Goal: Complete application form: Complete application form

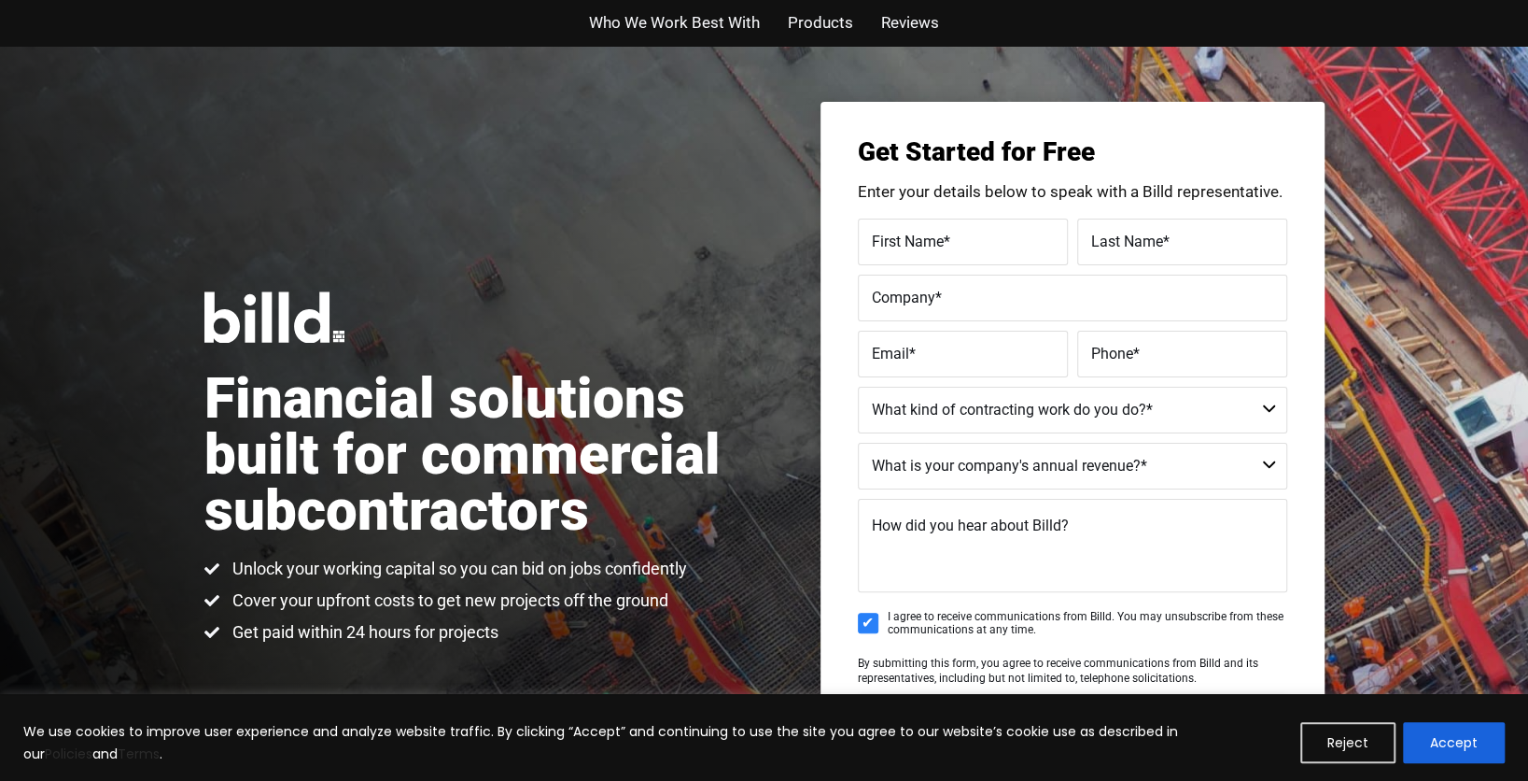
click at [894, 248] on span "First Name" at bounding box center [908, 241] width 72 height 18
click at [894, 248] on input "First Name *" at bounding box center [963, 241] width 210 height 47
click at [901, 237] on label "First Name *" at bounding box center [963, 241] width 182 height 27
click at [901, 237] on input "First Name *" at bounding box center [963, 241] width 210 height 47
type input "[PERSON_NAME]"
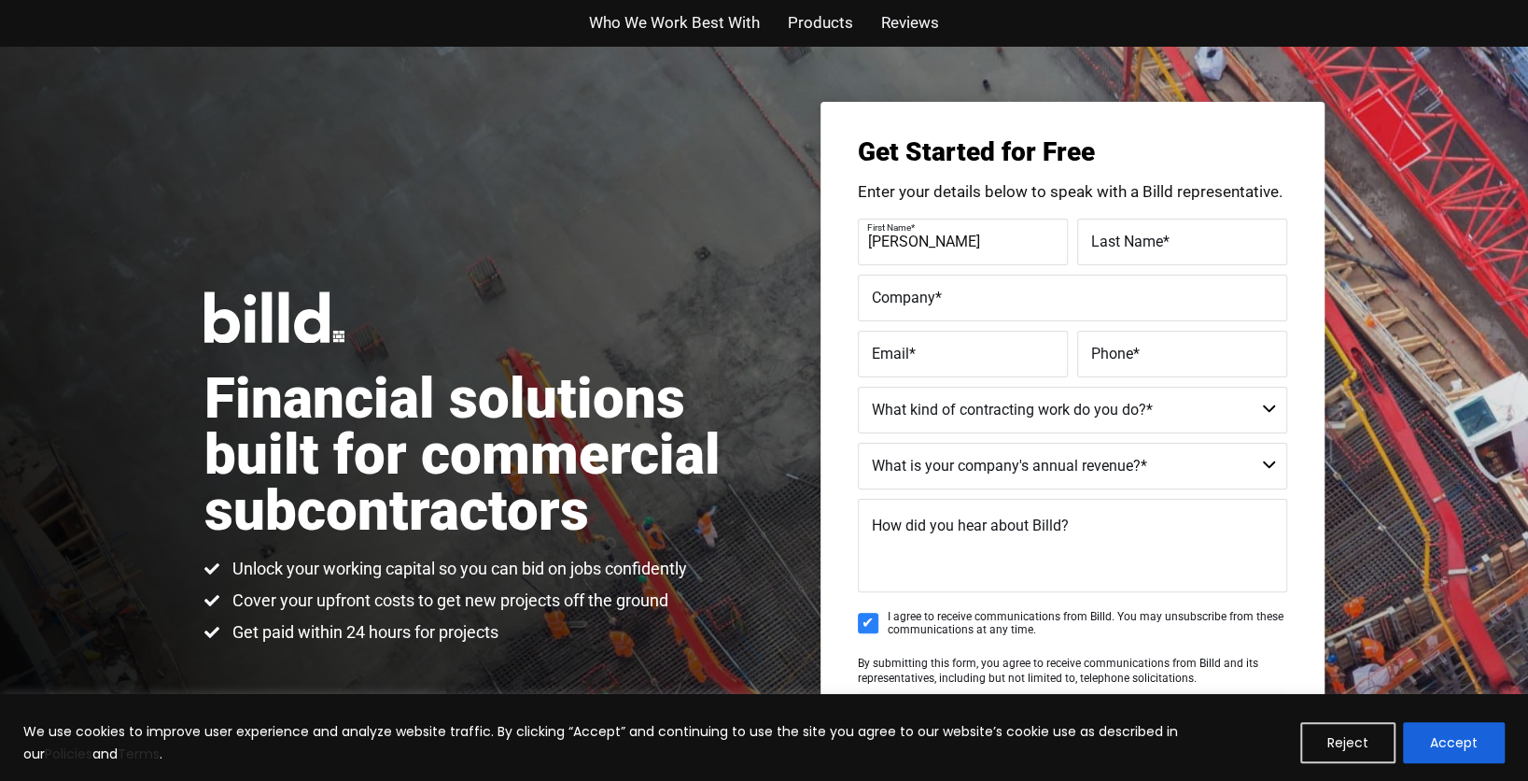
type input "MONROE"
type input "D AND M HOLDING LLC"
type input "[EMAIL_ADDRESS][DOMAIN_NAME]"
type input "(509) 570-2036"
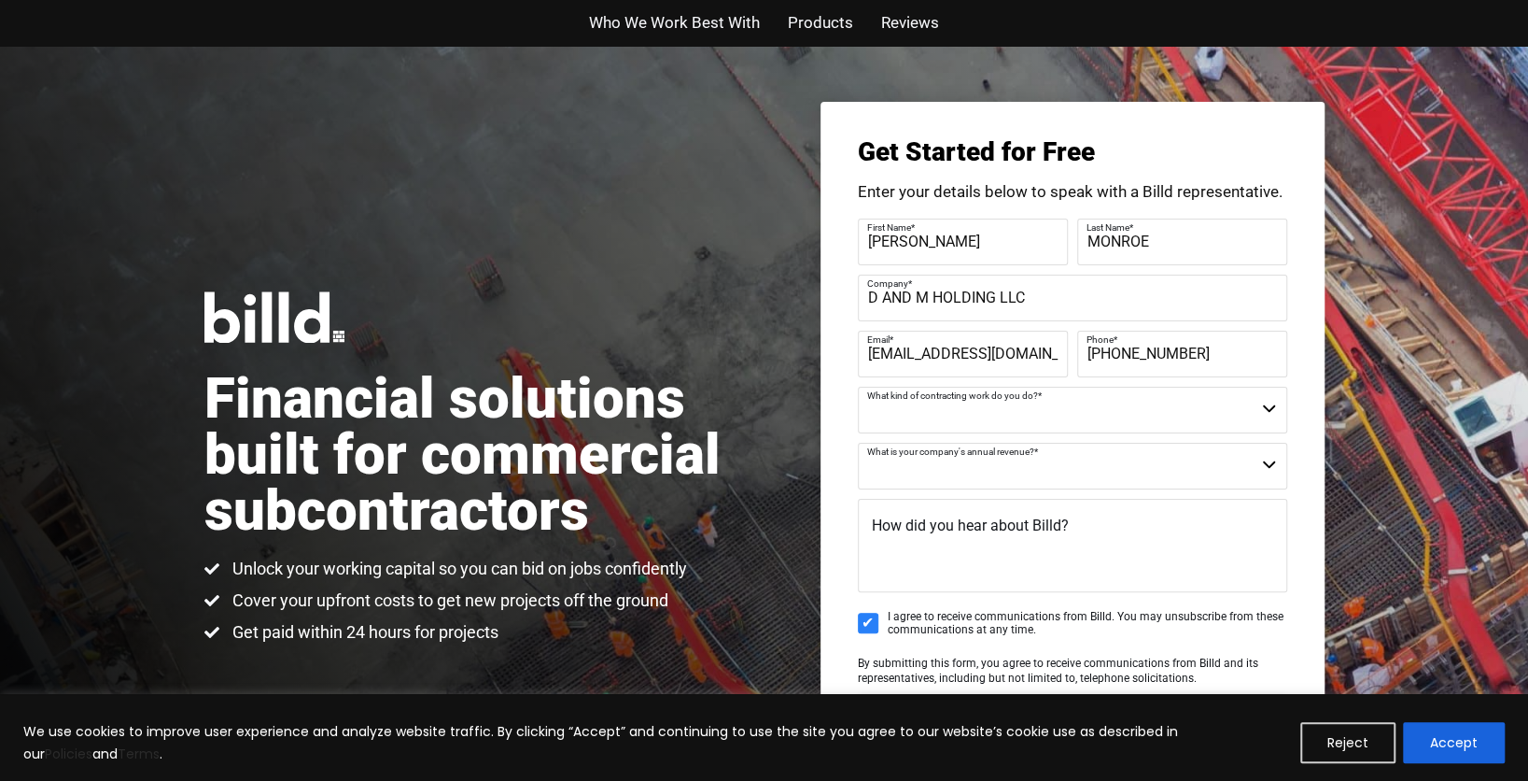
click at [1265, 408] on select "Commercial Commercial and Residential Residential Not a Contractor" at bounding box center [1073, 410] width 430 height 47
select select "Commercial"
click at [858, 387] on select "Commercial Commercial and Residential Residential Not a Contractor" at bounding box center [1073, 410] width 430 height 47
click at [1270, 460] on select "$40M + $25M - $40M $8M - $25M $4M - $8M $2M - $4M $1M - $2M Less than $1M" at bounding box center [1073, 466] width 430 height 47
select select "$2M - $4M"
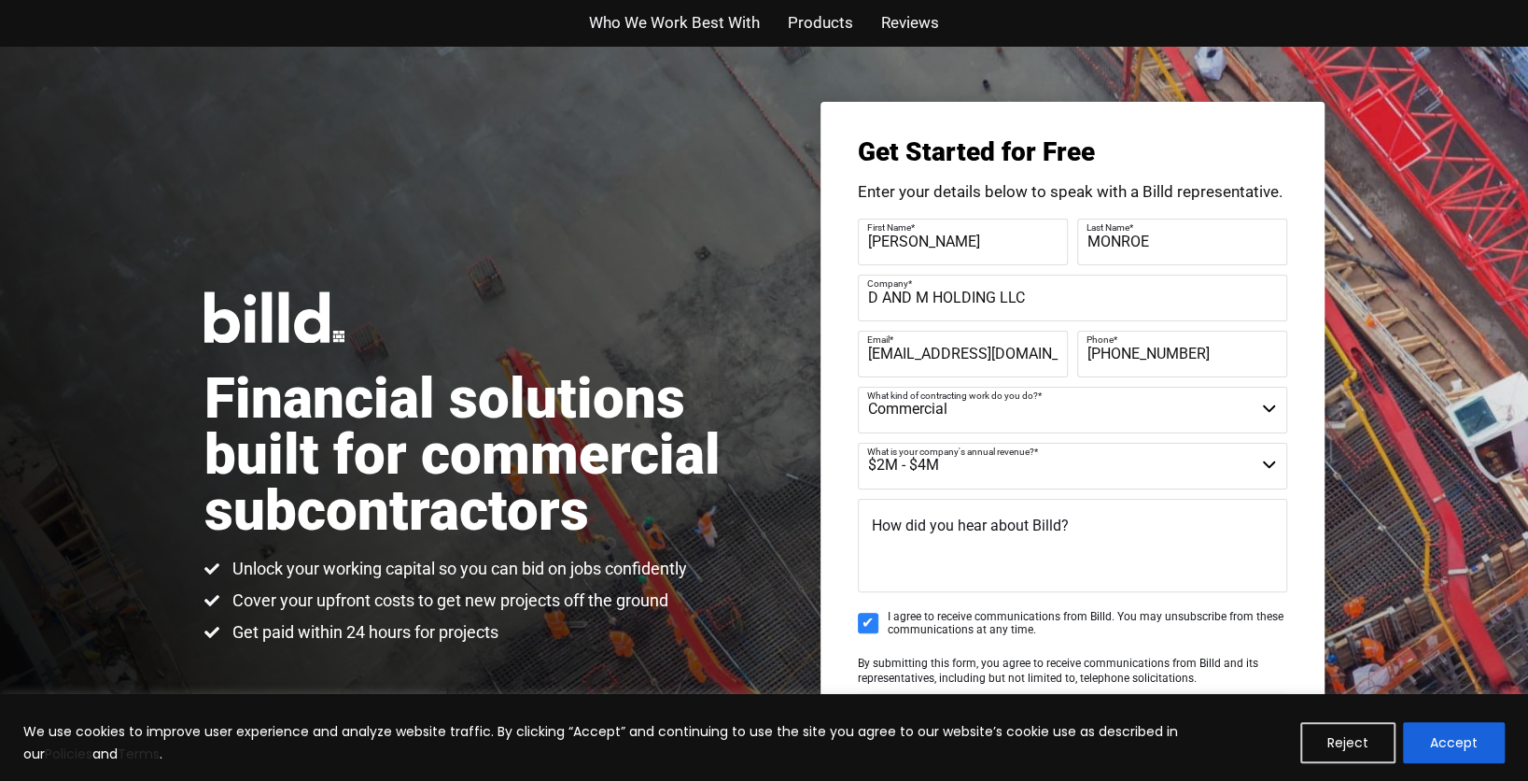
click at [858, 443] on select "$40M + $25M - $40M $8M - $25M $4M - $8M $2M - $4M $1M - $2M Less than $1M" at bounding box center [1073, 466] width 430 height 47
click at [927, 555] on textarea "How did you hear about Billd?" at bounding box center [1073, 545] width 430 height 93
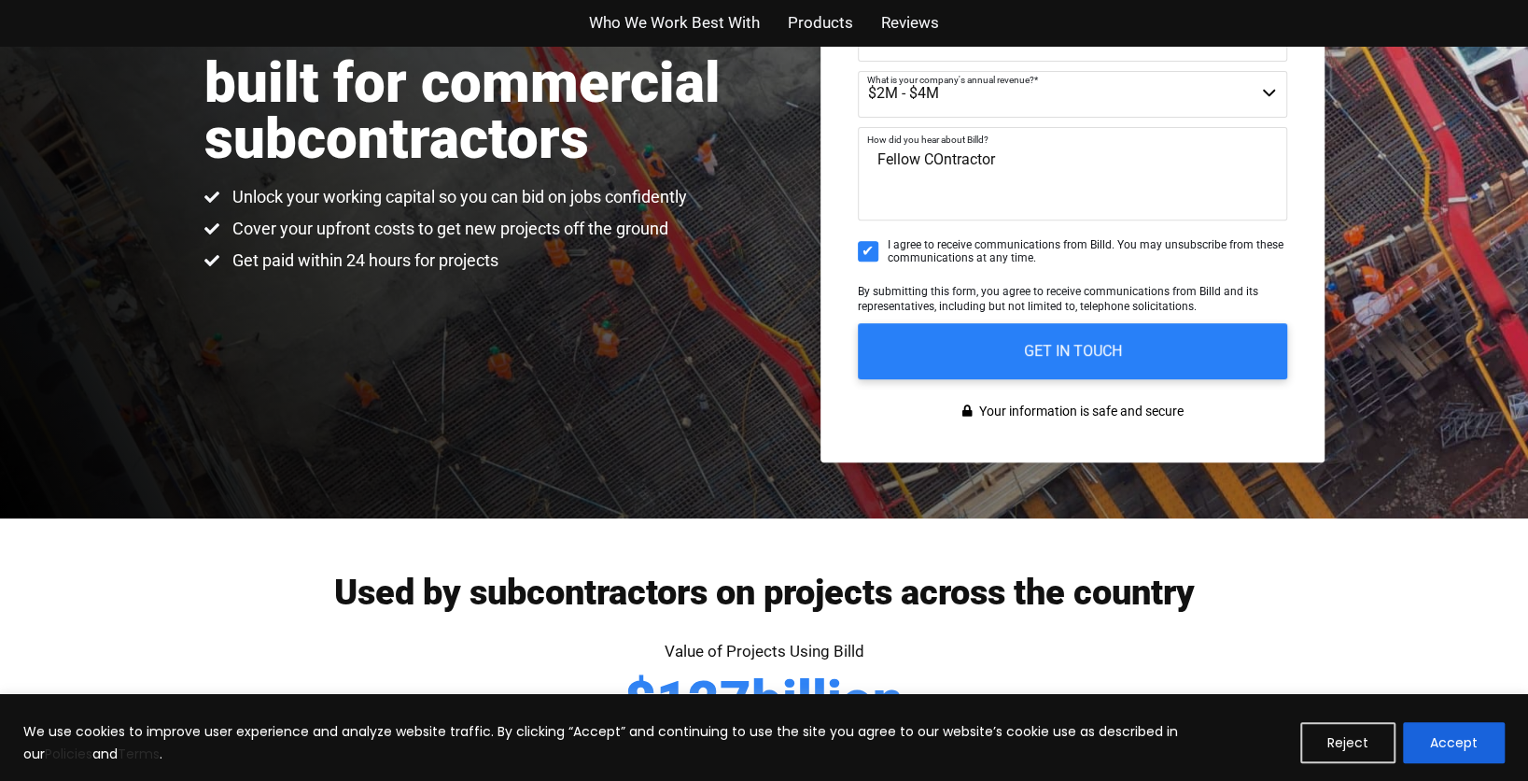
scroll to position [373, 0]
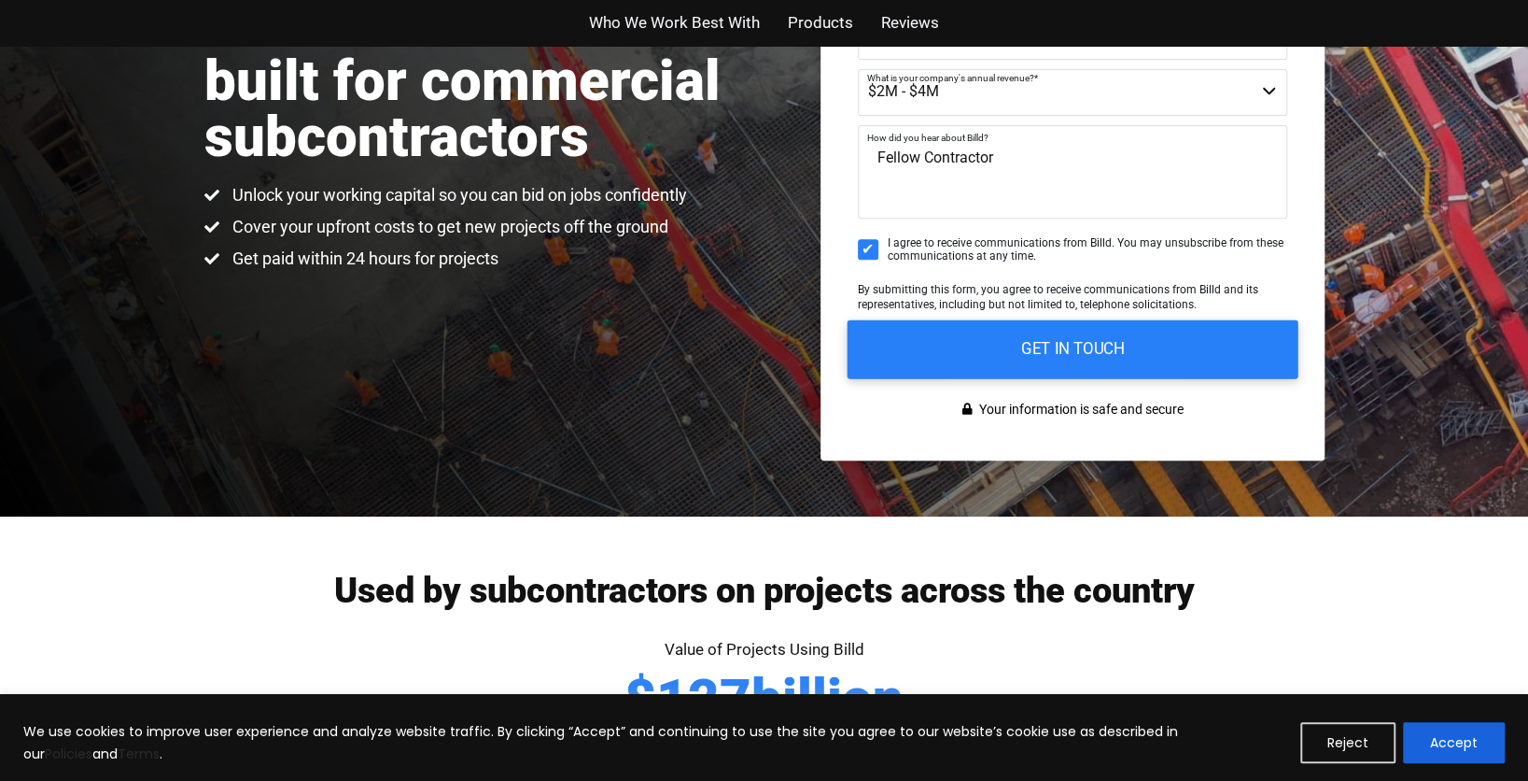
type textarea "Fellow Contractor"
click at [1027, 350] on input "GET IN TOUCH" at bounding box center [1072, 348] width 451 height 59
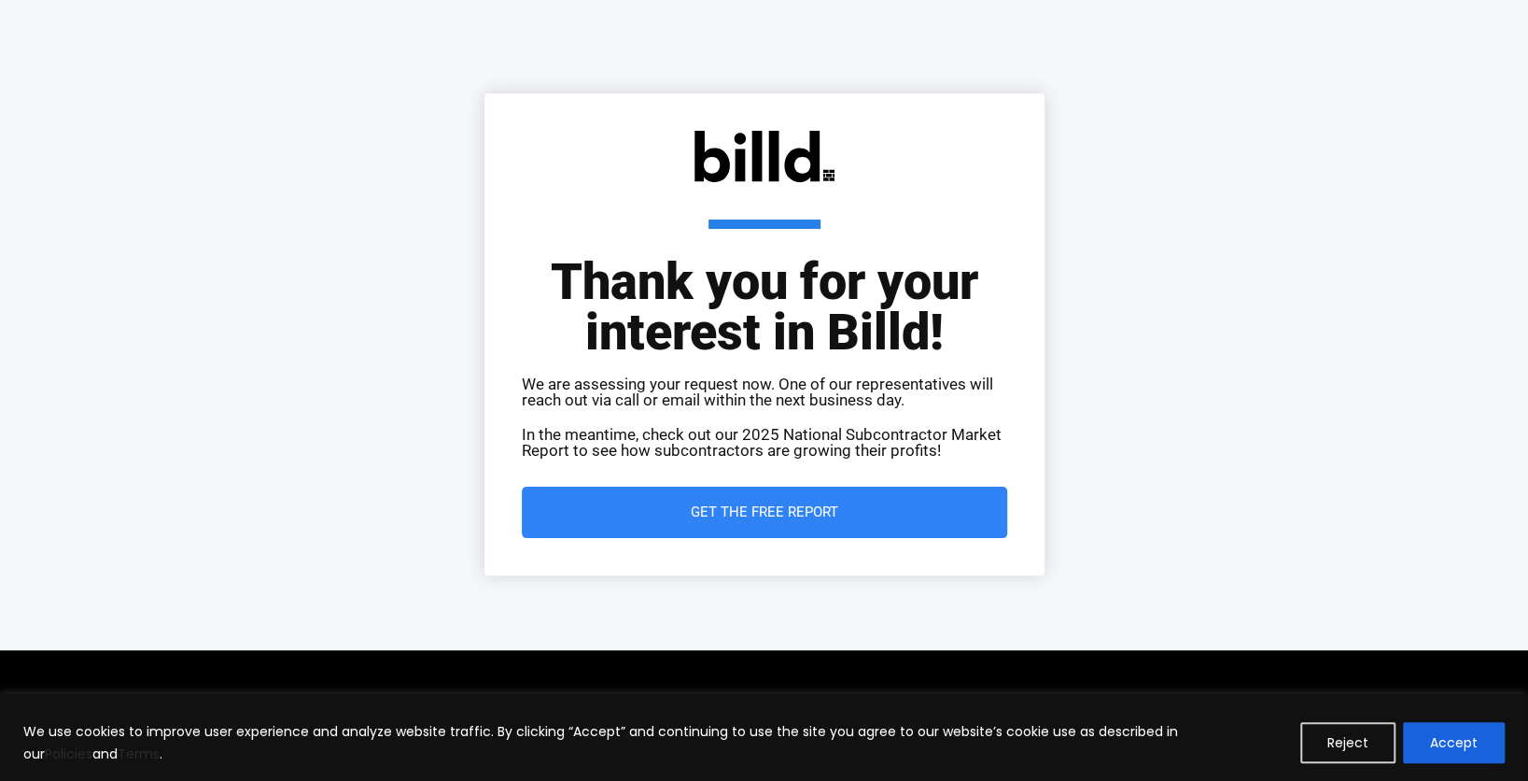
click at [772, 510] on span "Get the Free Report" at bounding box center [765, 512] width 148 height 14
